Goal: Task Accomplishment & Management: Manage account settings

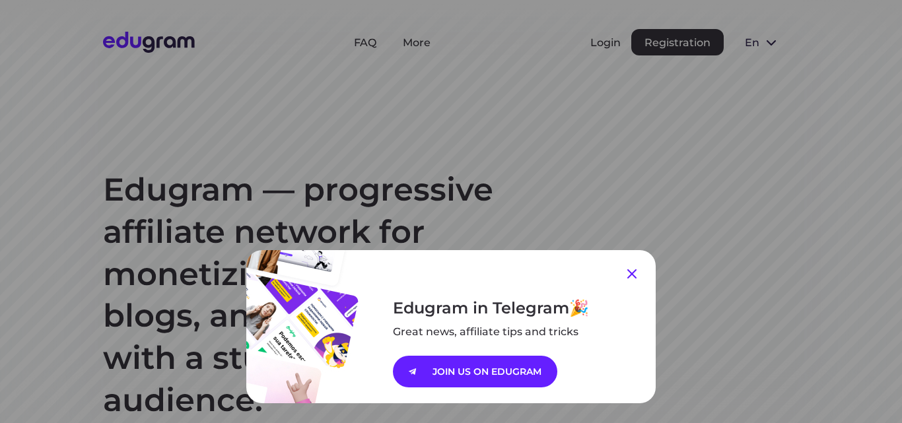
click at [629, 274] on icon at bounding box center [632, 274] width 16 height 16
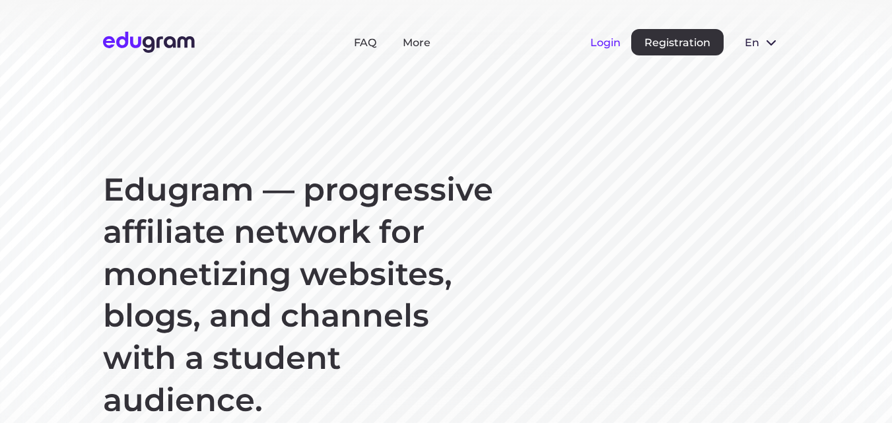
click at [599, 36] on button "Login" at bounding box center [605, 42] width 30 height 13
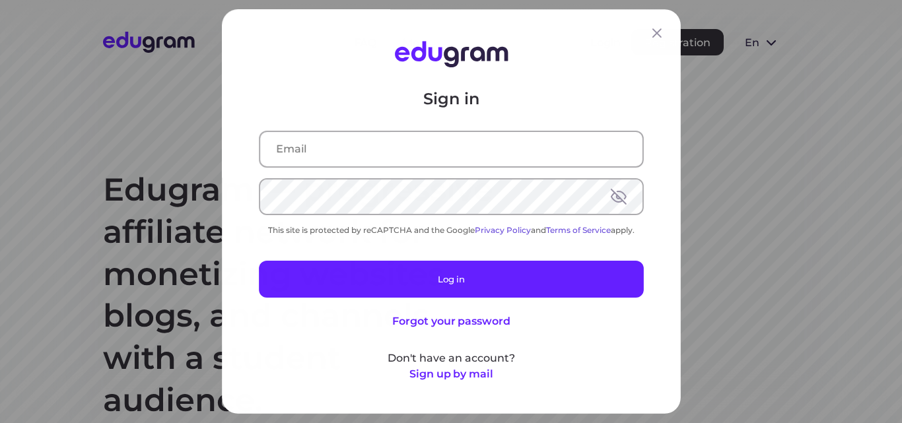
type input "dimittross@yandex.ru"
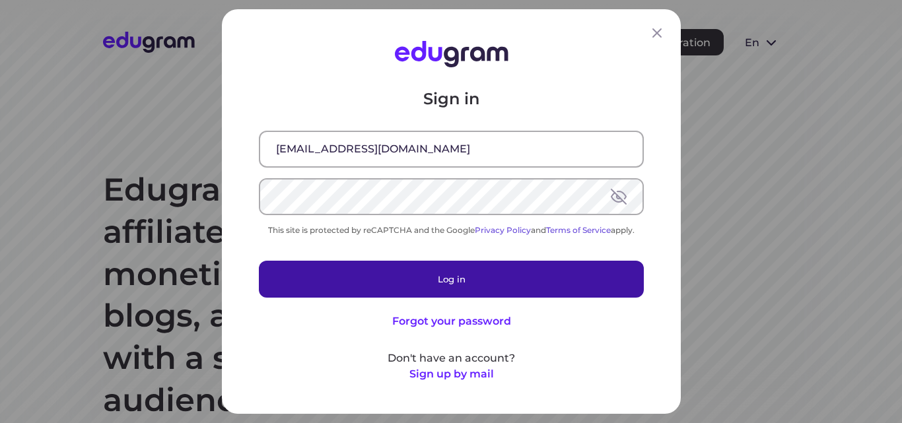
click at [467, 284] on button "Log in" at bounding box center [451, 279] width 385 height 37
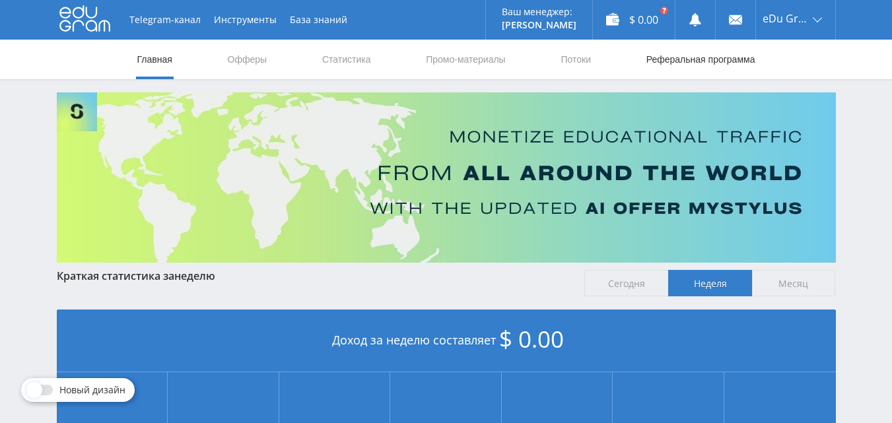
click at [688, 47] on link "Реферальная программа" at bounding box center [701, 60] width 112 height 40
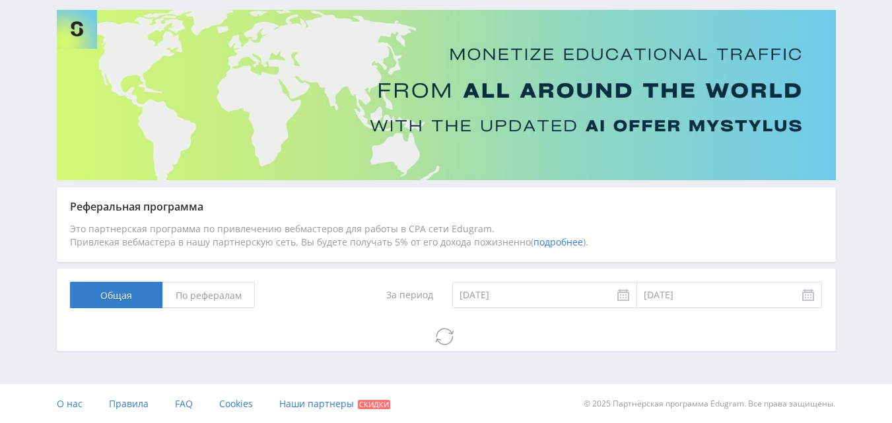
scroll to position [83, 0]
